Goal: Transaction & Acquisition: Purchase product/service

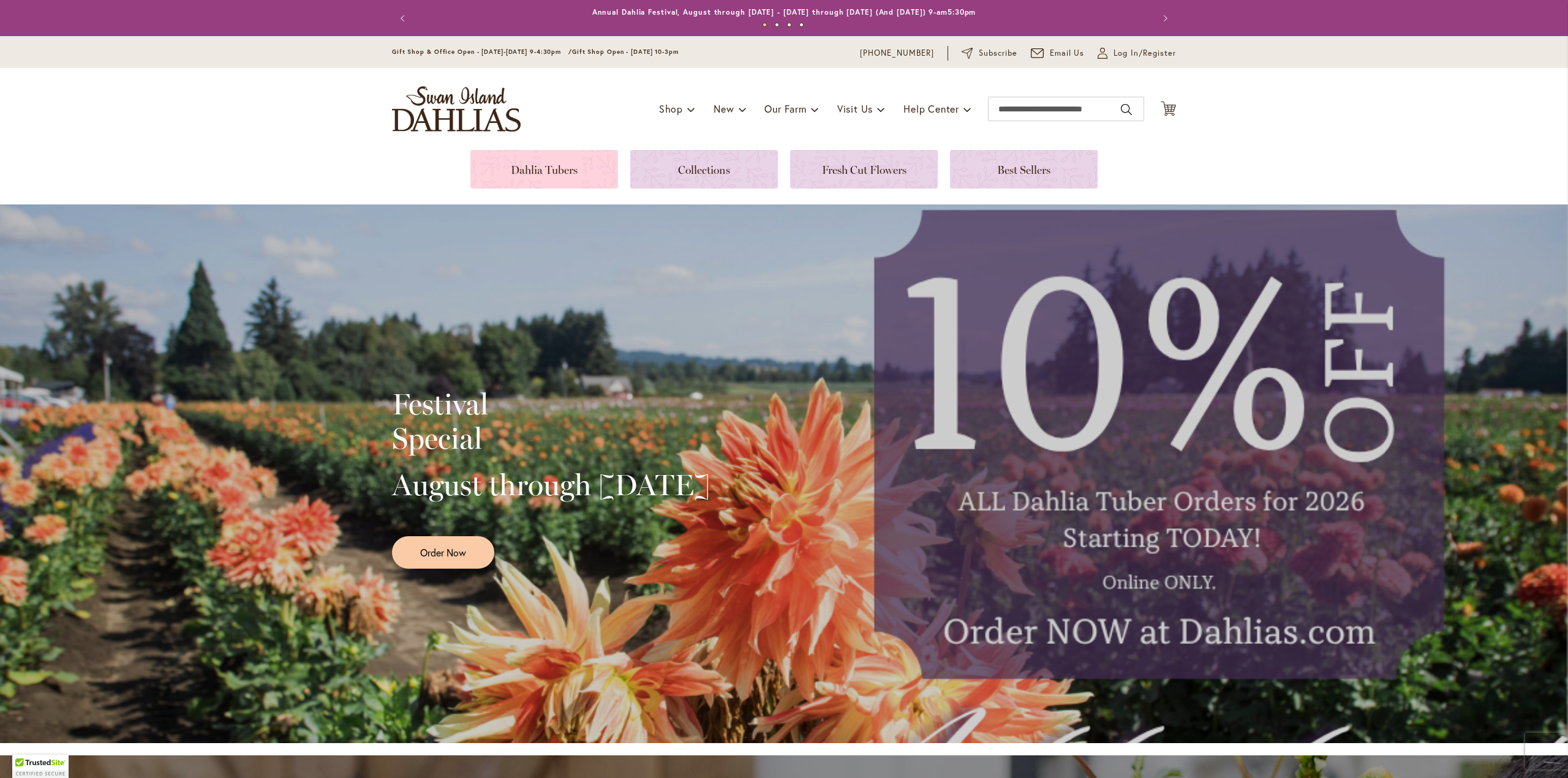
click at [542, 170] on link at bounding box center [545, 169] width 148 height 38
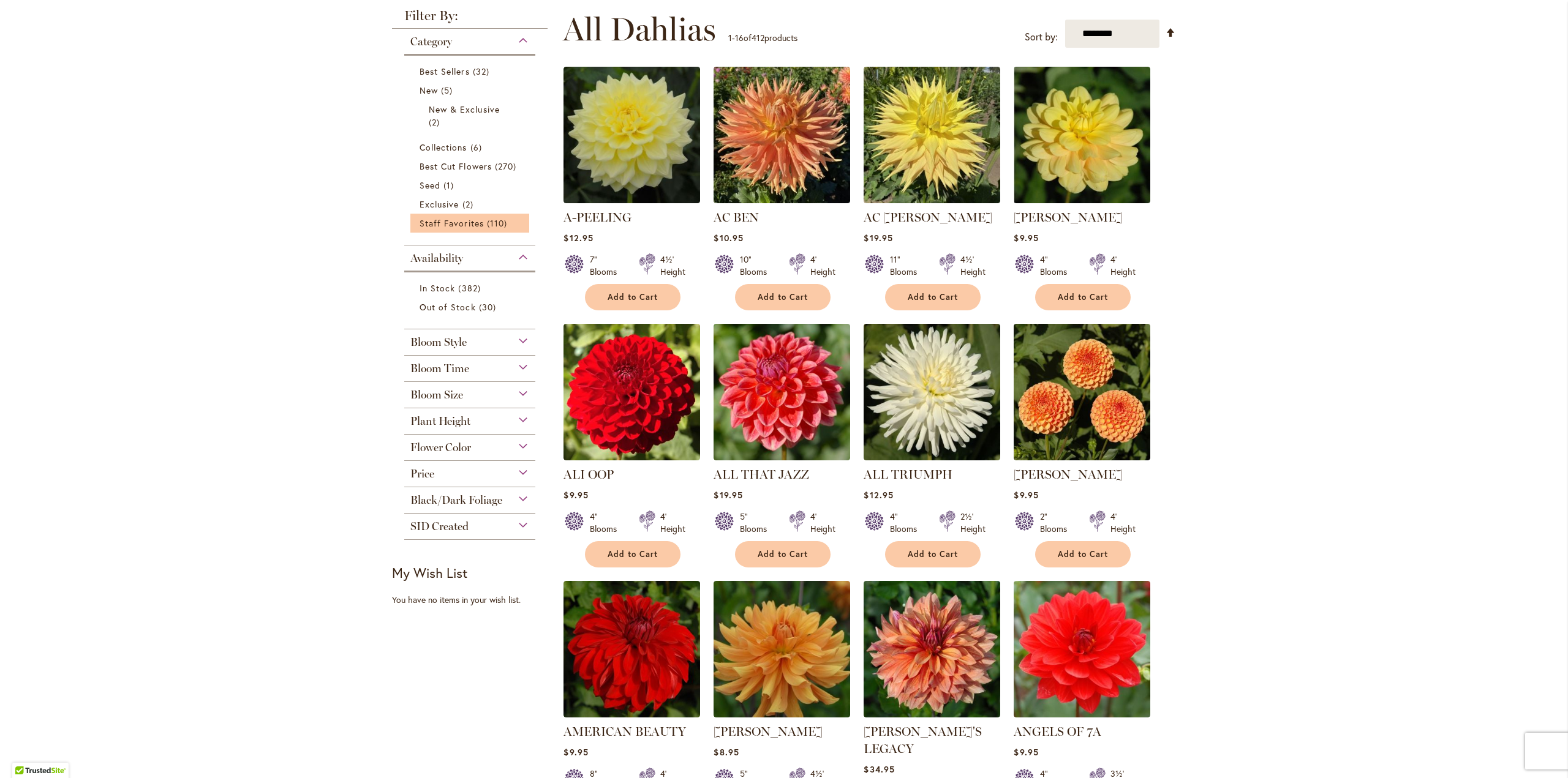
scroll to position [245, 0]
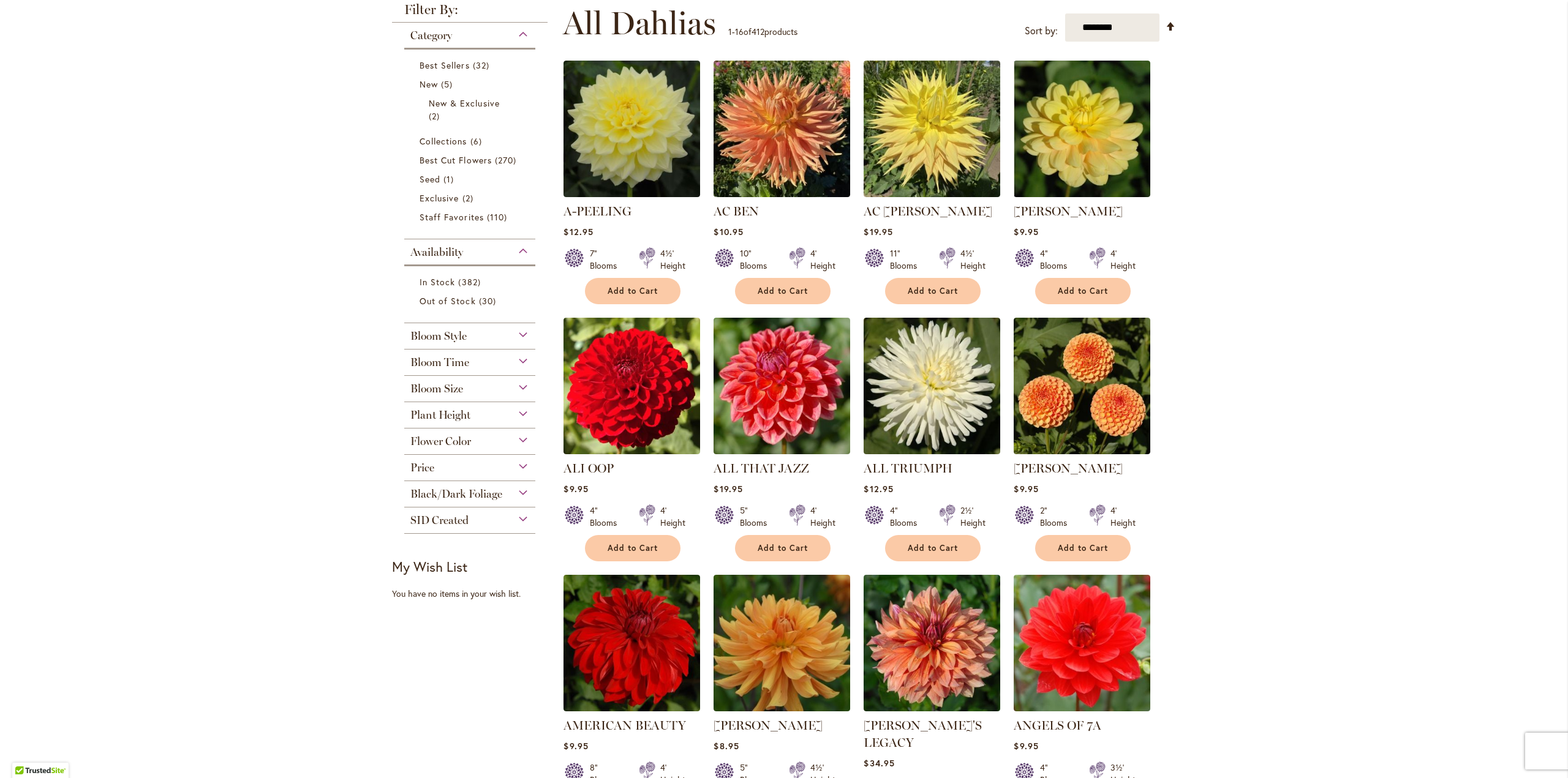
click at [518, 333] on div "Bloom Style" at bounding box center [470, 333] width 131 height 19
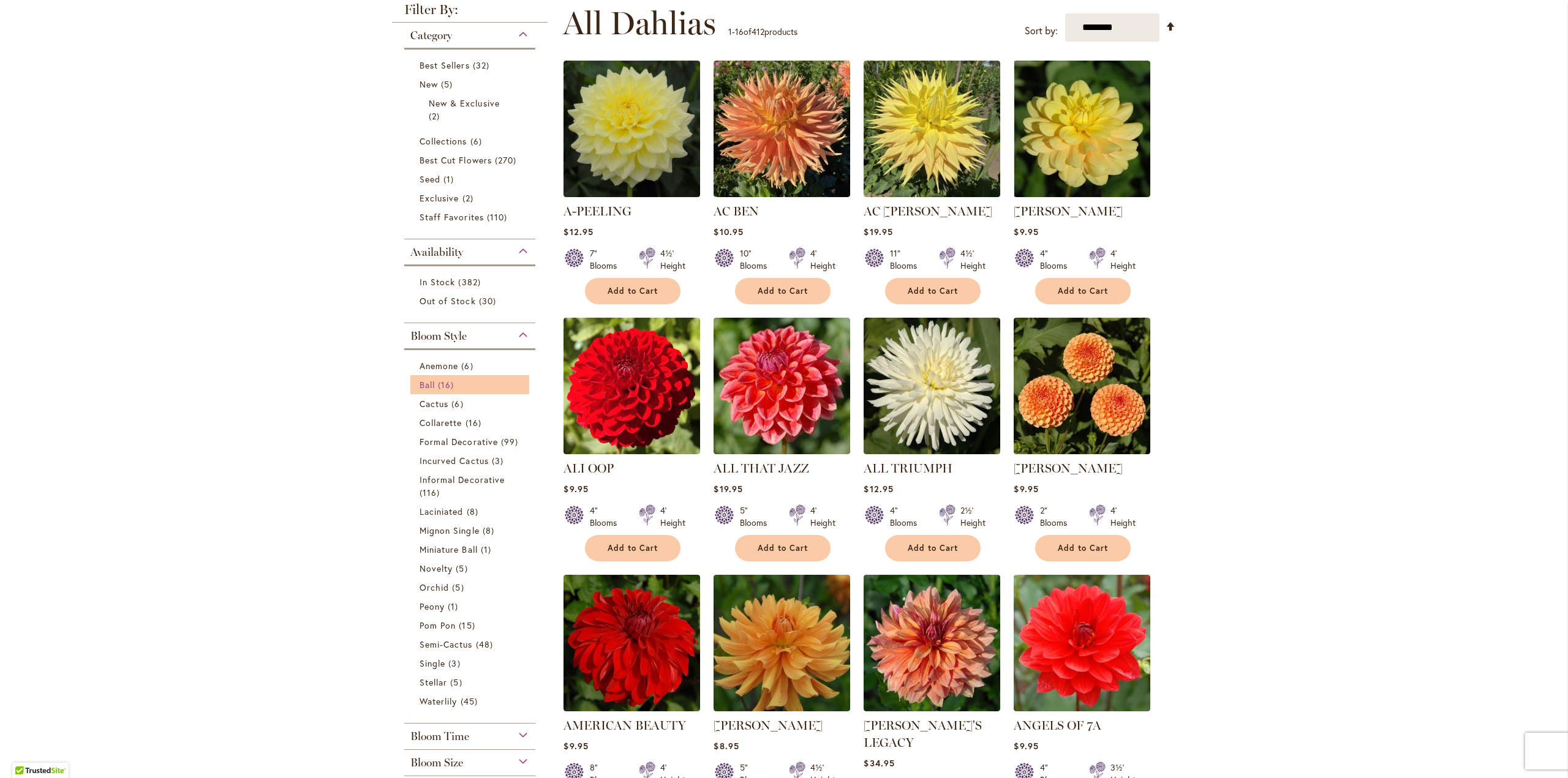
click at [438, 379] on span "16 items" at bounding box center [448, 384] width 19 height 12
